Goal: Task Accomplishment & Management: Complete application form

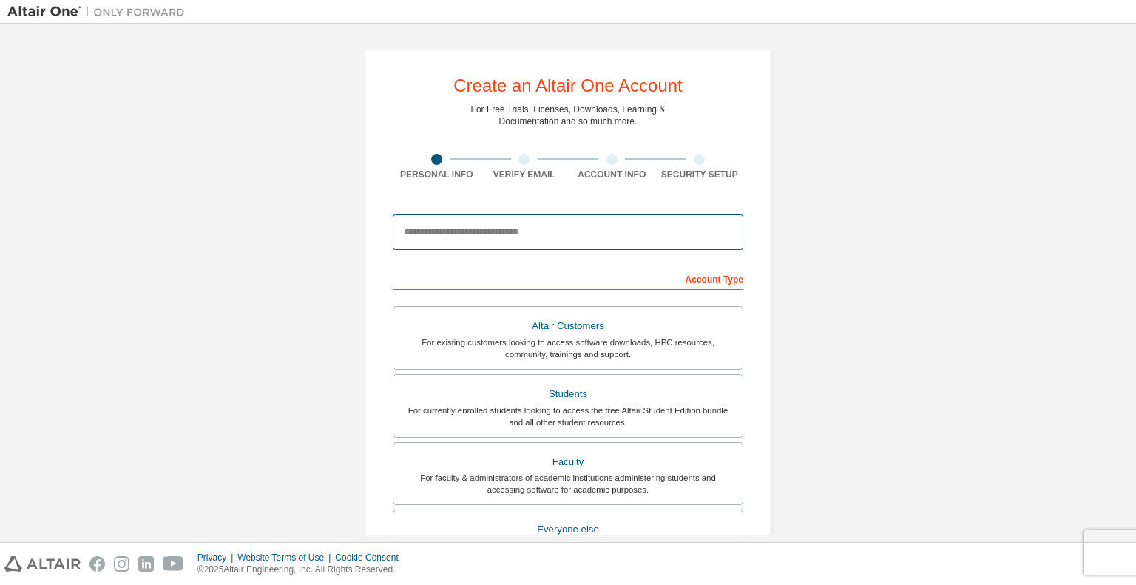
click at [482, 237] on input "email" at bounding box center [568, 231] width 351 height 35
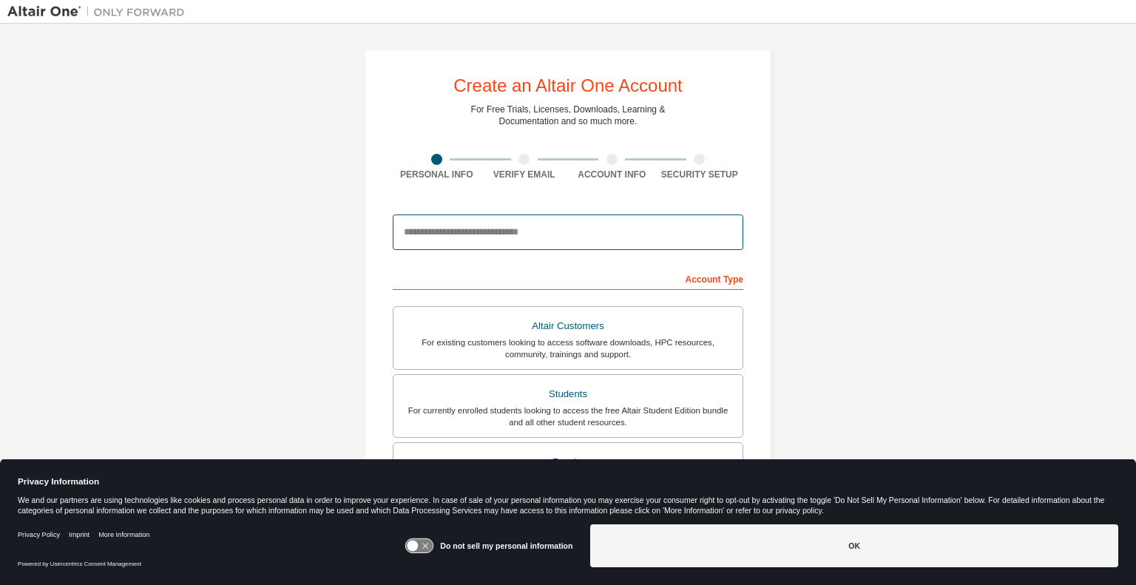
click at [482, 237] on input "email" at bounding box center [568, 231] width 351 height 35
type input "**********"
click at [547, 268] on div "Account Type" at bounding box center [568, 278] width 351 height 24
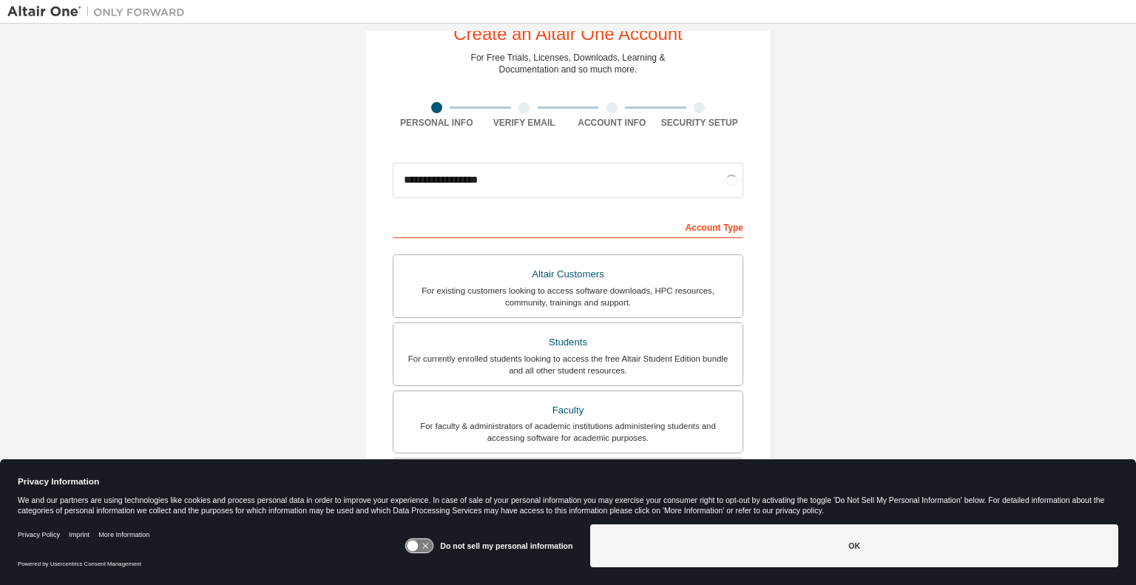
scroll to position [77, 0]
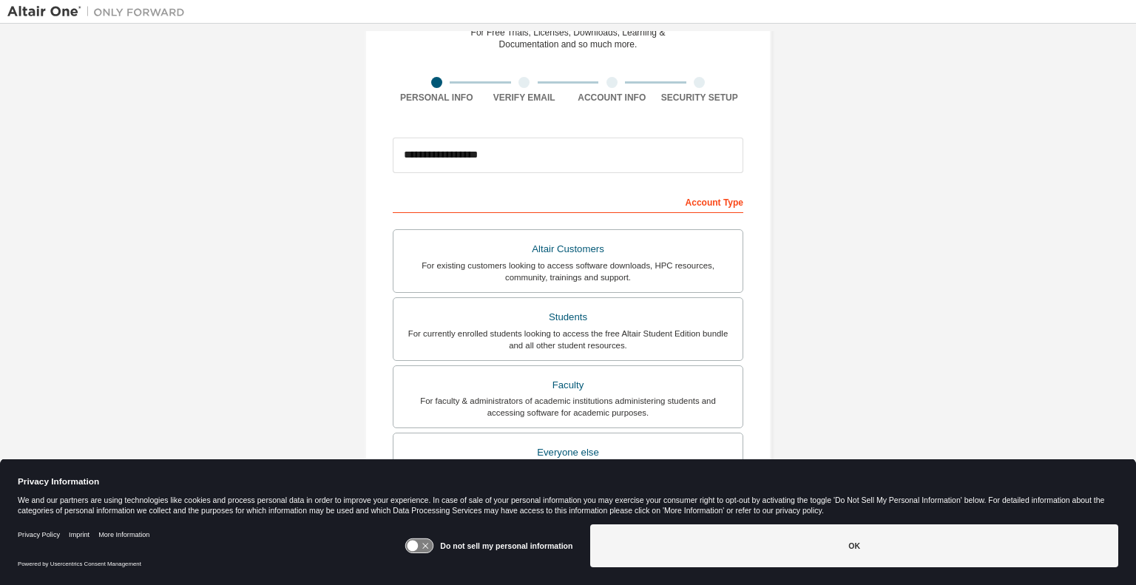
click at [415, 544] on icon at bounding box center [412, 546] width 11 height 11
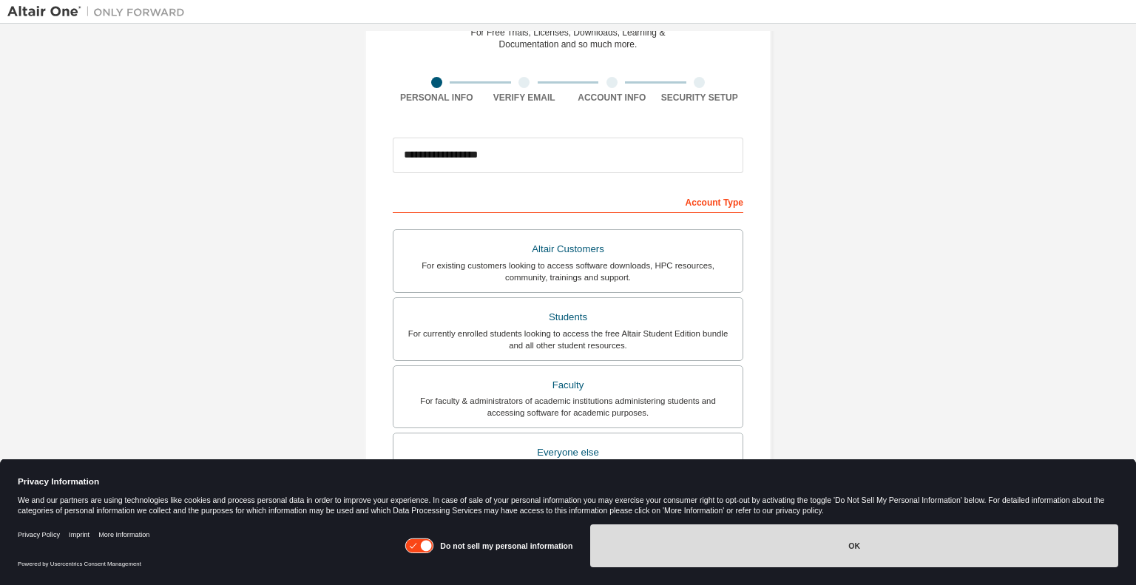
click at [635, 548] on button "OK" at bounding box center [854, 545] width 528 height 43
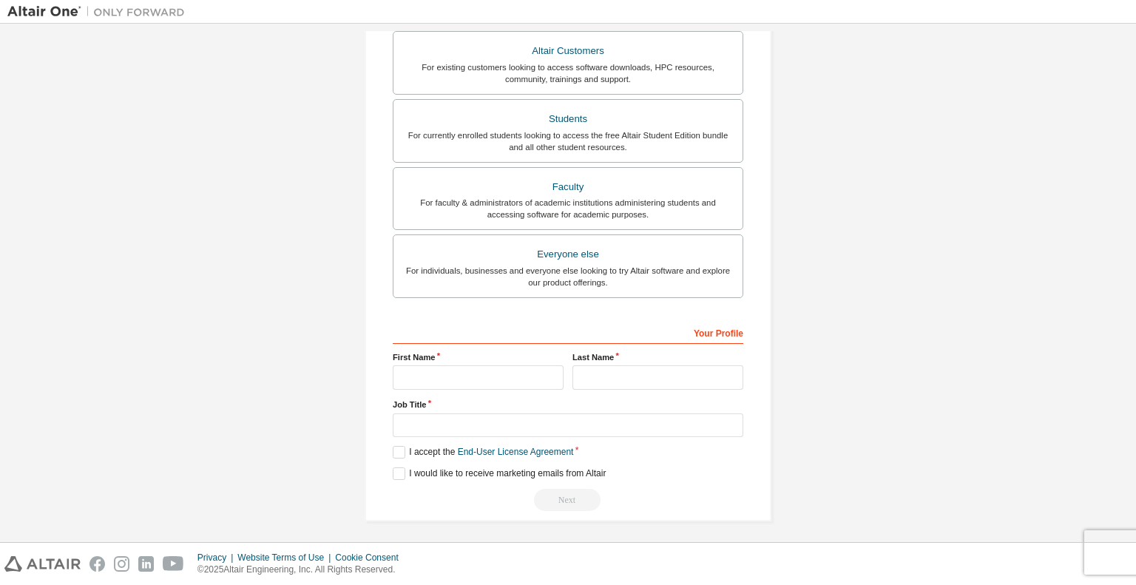
scroll to position [276, 0]
click at [467, 365] on input "text" at bounding box center [478, 377] width 171 height 24
type input "***"
click at [600, 378] on input "text" at bounding box center [657, 377] width 171 height 24
type input "******"
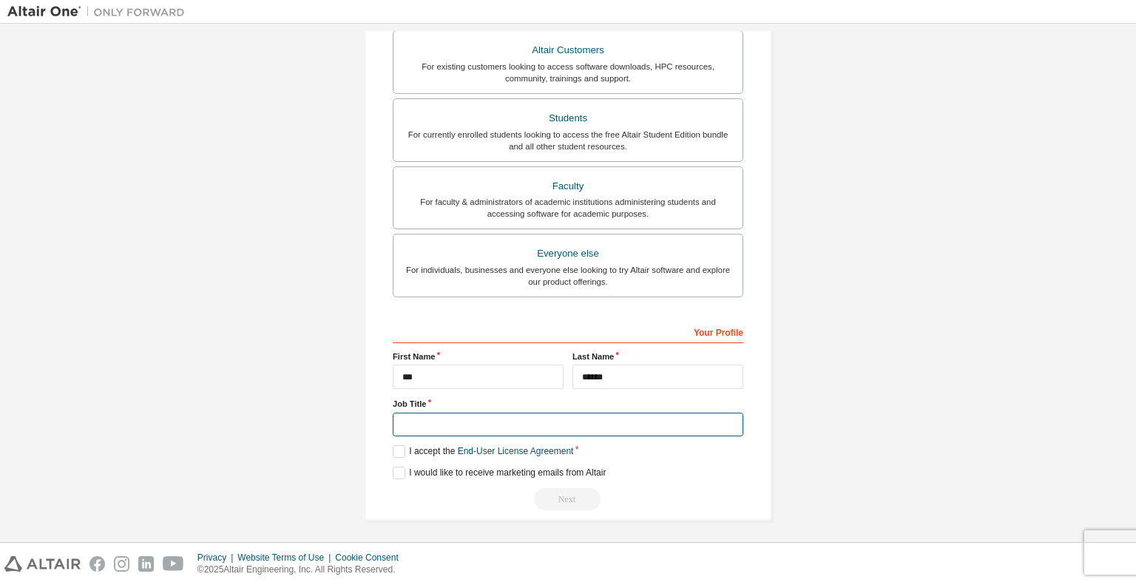
click at [482, 424] on input "text" at bounding box center [568, 425] width 351 height 24
type input "*******"
click at [399, 446] on label "I accept the End-User License Agreement" at bounding box center [483, 451] width 180 height 13
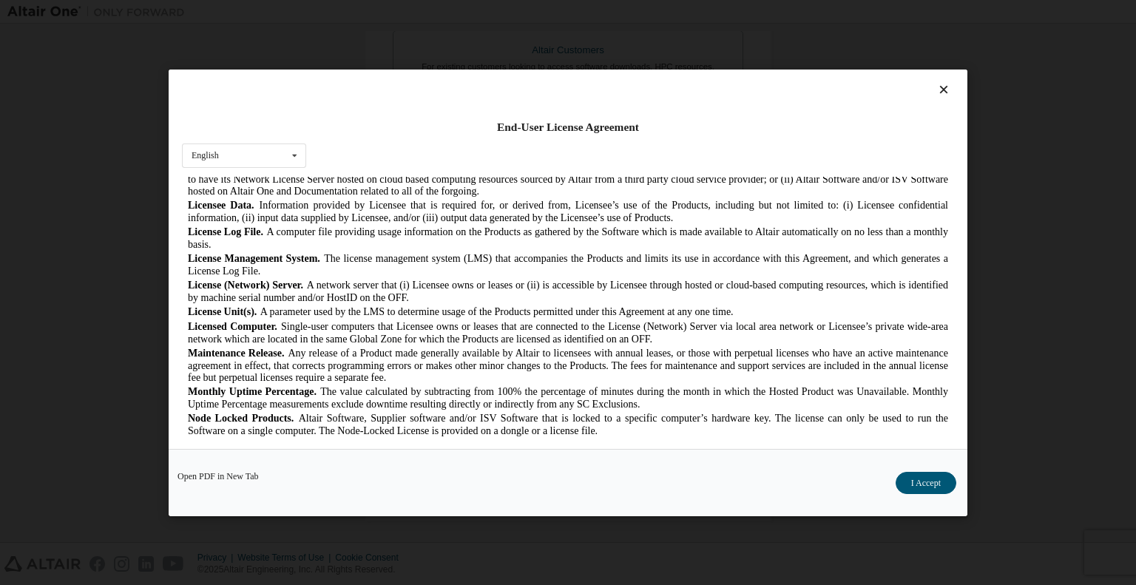
scroll to position [512, 0]
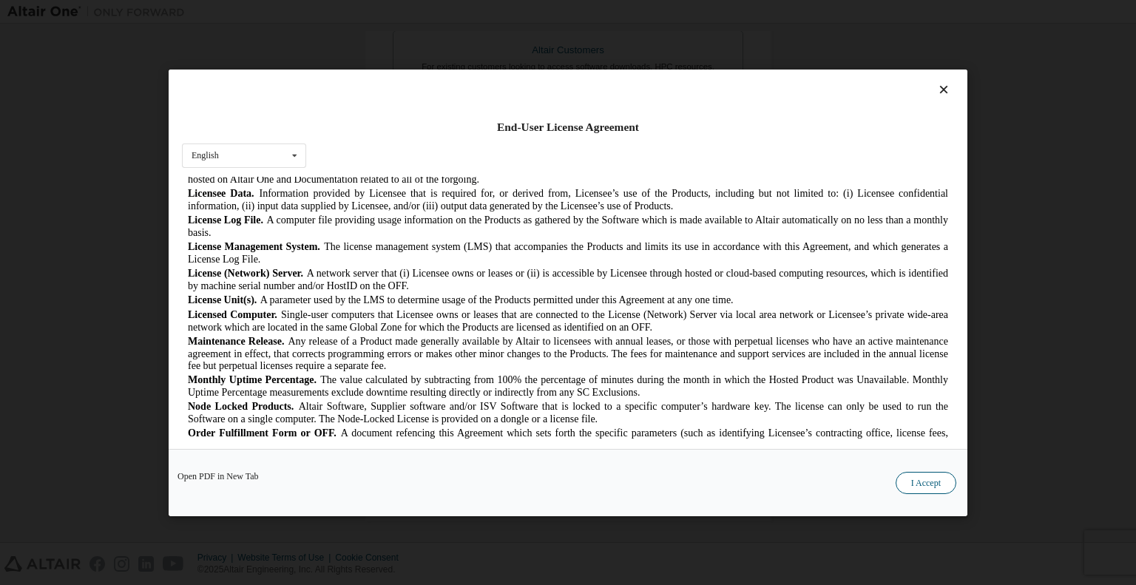
click at [904, 478] on button "I Accept" at bounding box center [926, 482] width 61 height 22
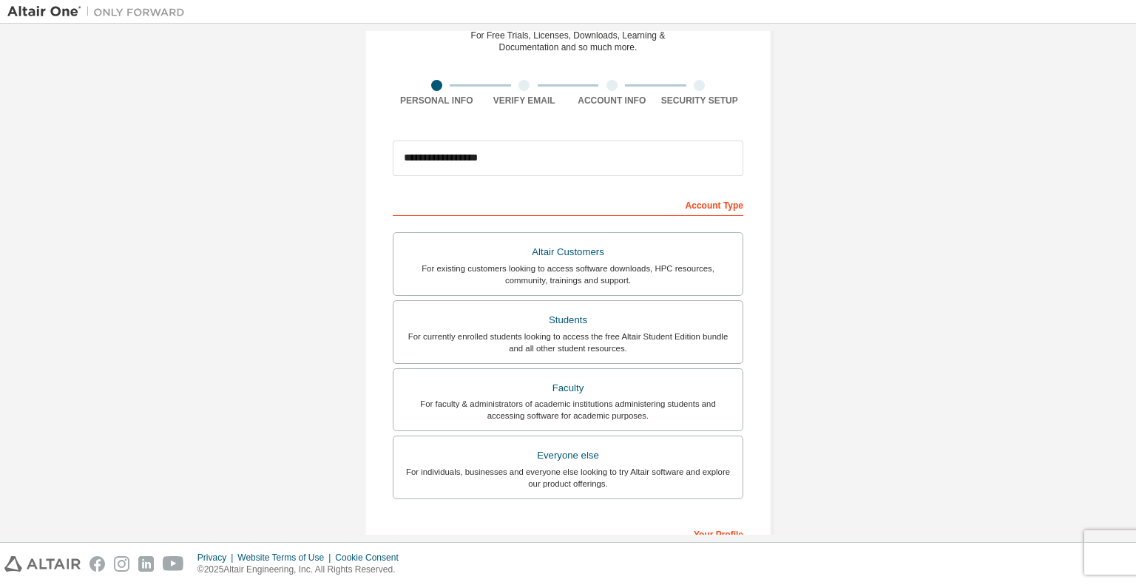
scroll to position [75, 0]
click at [584, 312] on div "Students" at bounding box center [567, 319] width 331 height 21
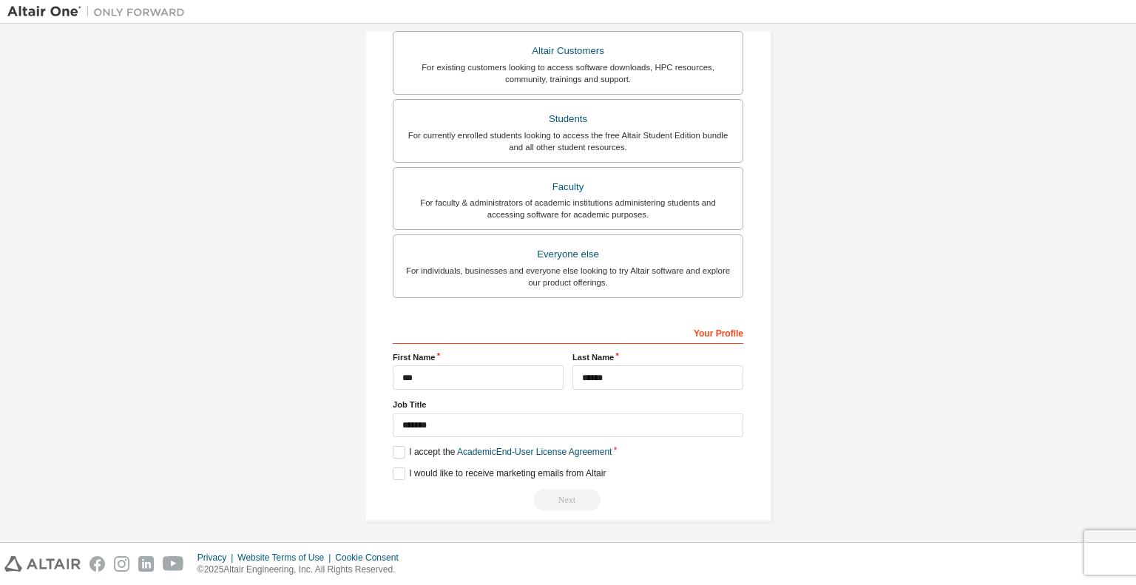
scroll to position [276, 0]
click at [402, 445] on label "I accept the Academic End-User License Agreement" at bounding box center [502, 451] width 219 height 13
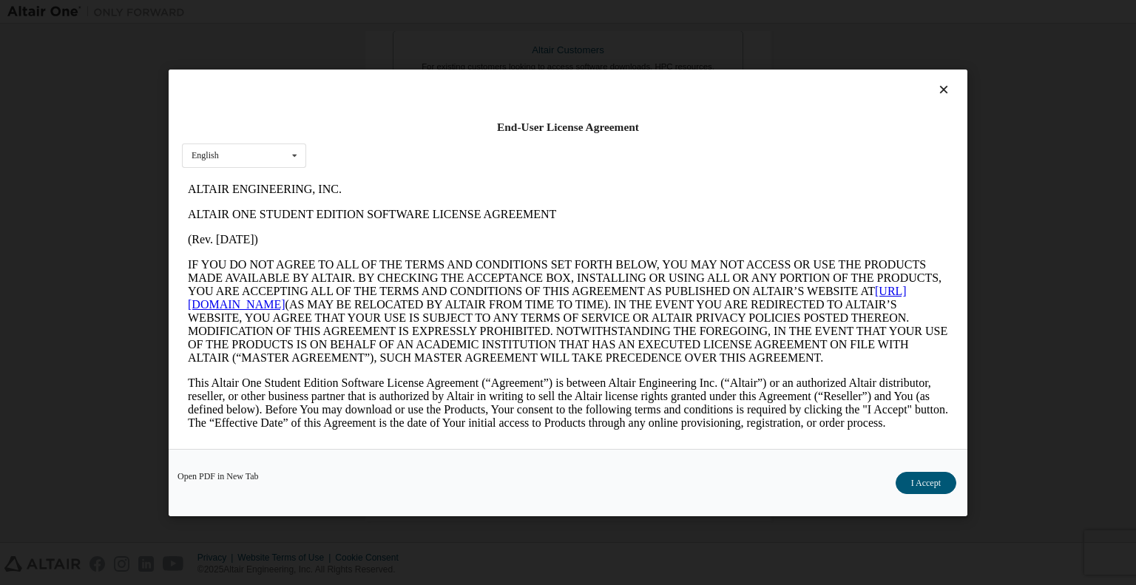
scroll to position [0, 0]
click at [911, 478] on button "I Accept" at bounding box center [926, 482] width 61 height 22
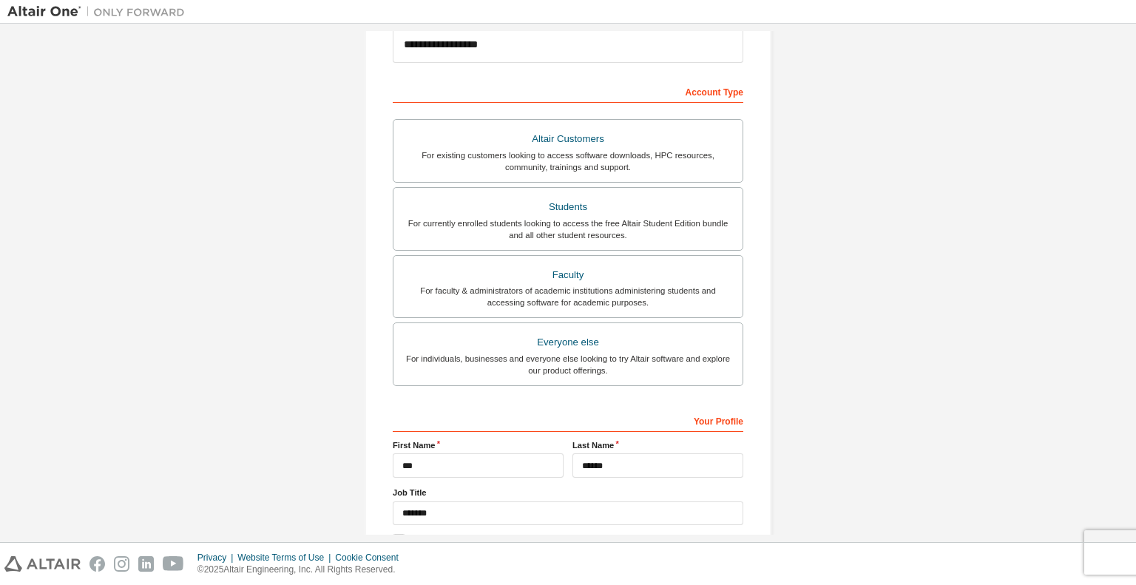
scroll to position [276, 0]
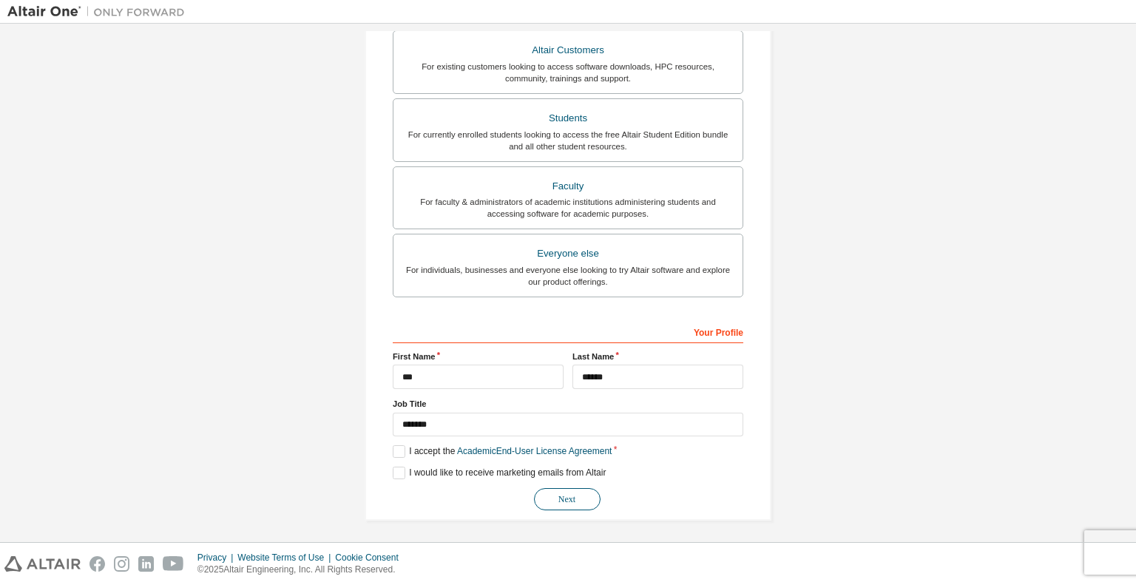
click at [572, 490] on button "Next" at bounding box center [567, 499] width 67 height 22
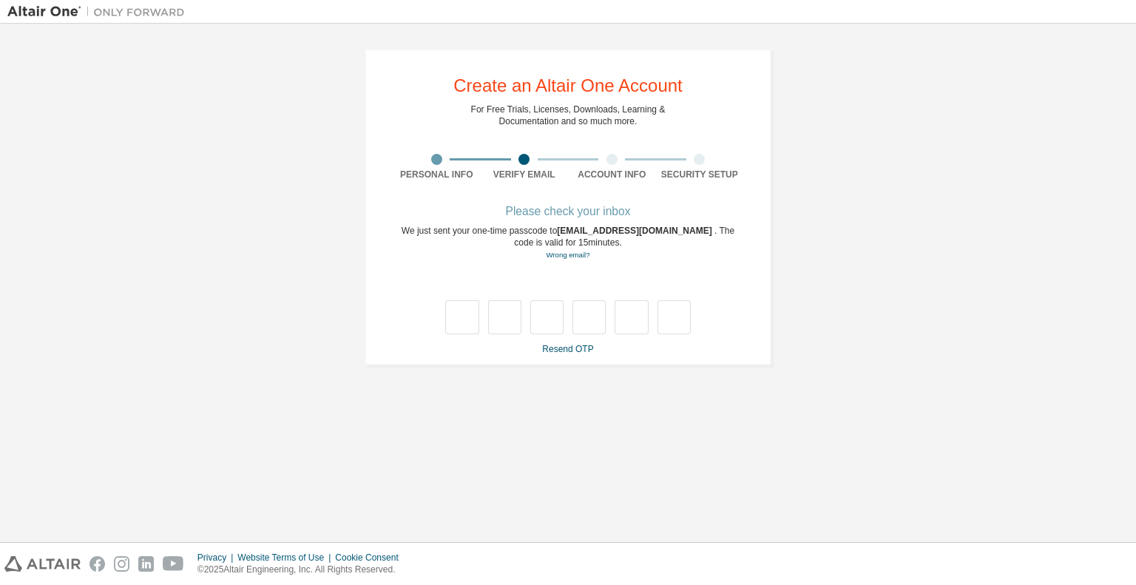
type input "*"
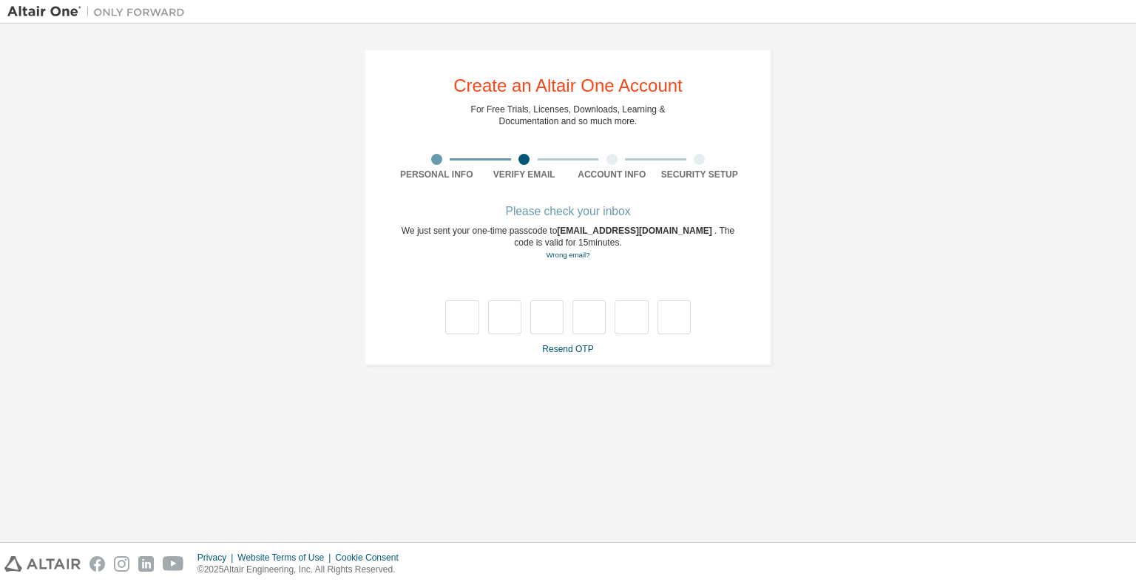
type input "*"
